Goal: Contribute content

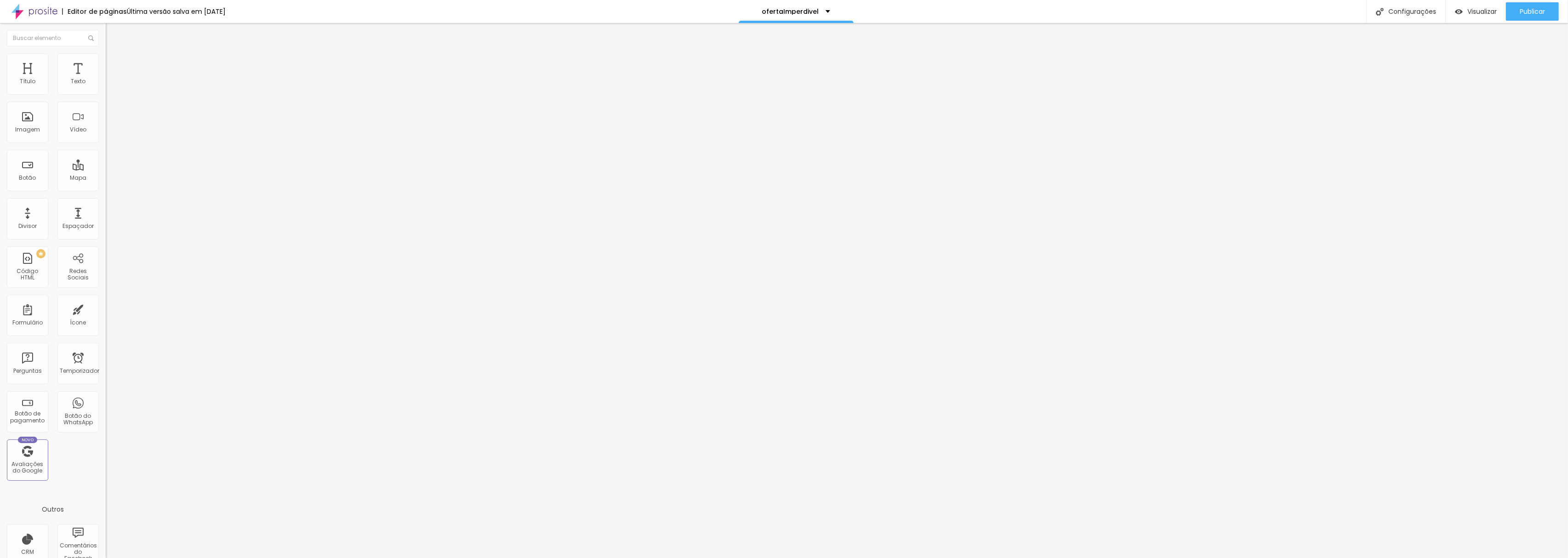
click at [111, 79] on font "Trocar imagem" at bounding box center [133, 75] width 45 height 8
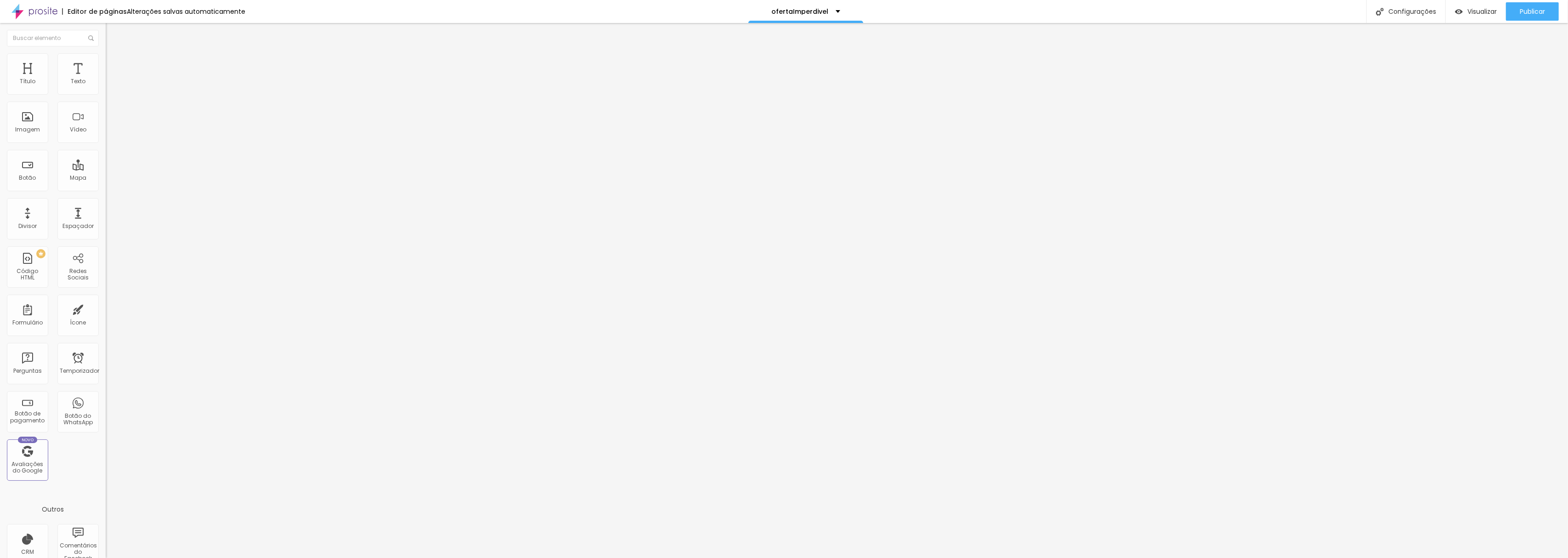
click at [1526, 9] on font "Publicar" at bounding box center [1532, 12] width 25 height 9
click at [111, 79] on font "Trocar imagem" at bounding box center [133, 75] width 45 height 8
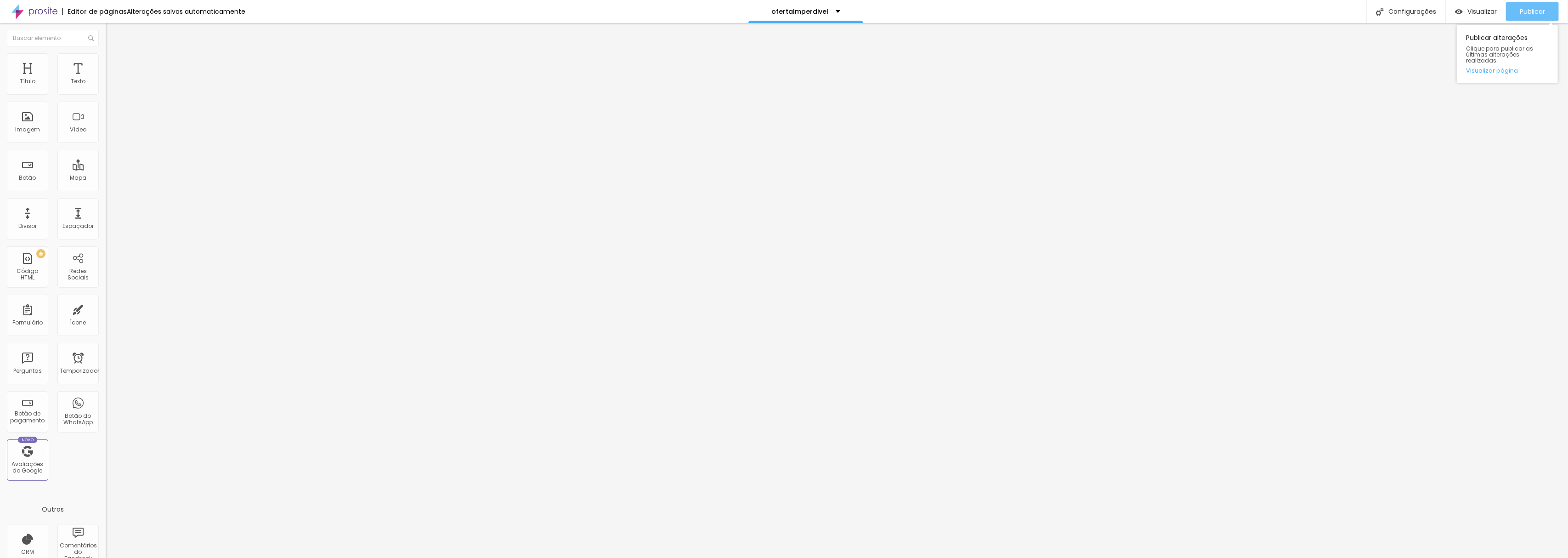
click at [1534, 10] on font "Publicar" at bounding box center [1532, 12] width 25 height 9
